Goal: Task Accomplishment & Management: Manage account settings

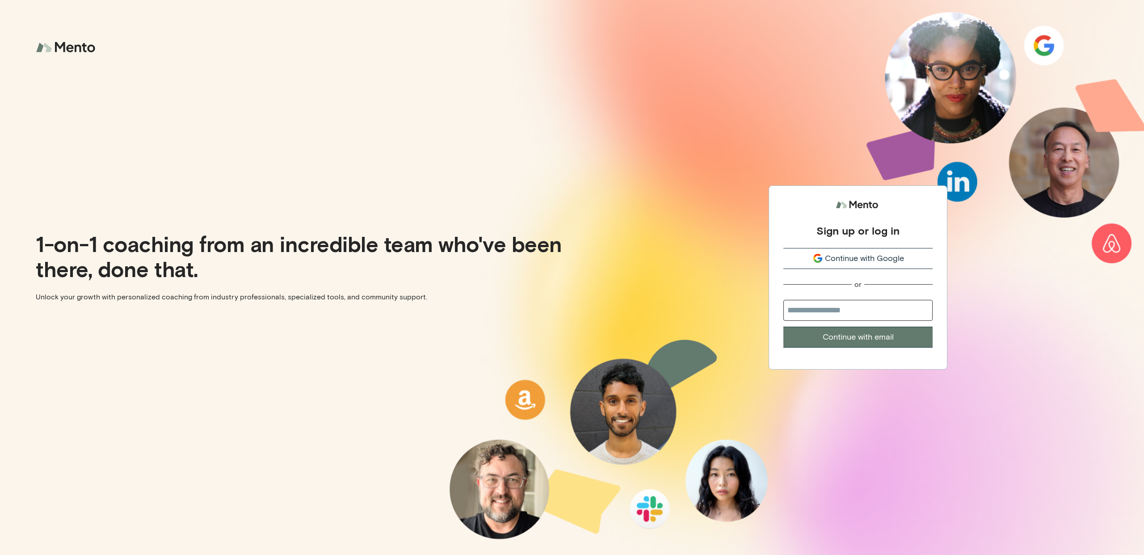
click at [832, 310] on input "email" at bounding box center [857, 310] width 149 height 21
click at [825, 311] on input "email" at bounding box center [857, 310] width 149 height 21
type input "**********"
click at [783, 327] on button "Continue with email" at bounding box center [857, 337] width 149 height 21
